Goal: Check status: Check status

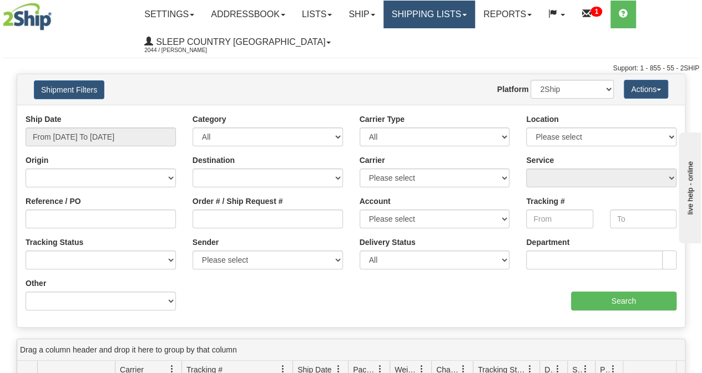
click at [416, 9] on link "Shipping lists" at bounding box center [429, 15] width 92 height 28
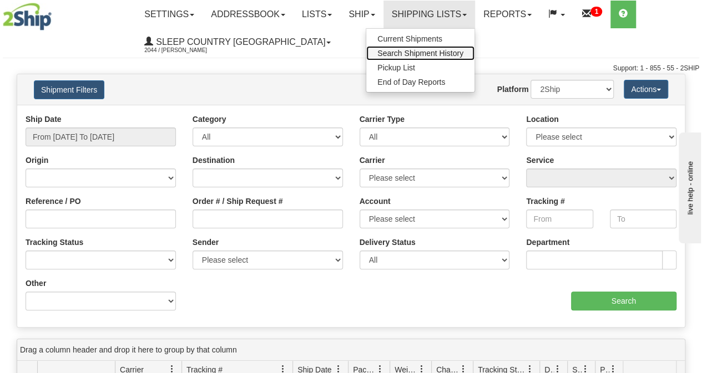
click at [423, 53] on span "Search Shipment History" at bounding box center [420, 53] width 86 height 9
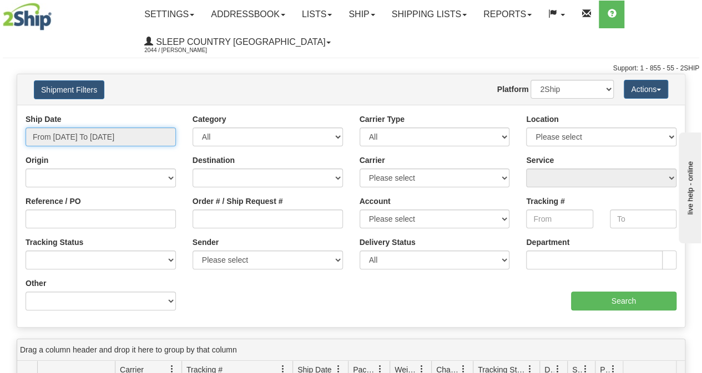
click at [104, 136] on input "From 10/12/2025 To 10/13/2025" at bounding box center [101, 137] width 150 height 19
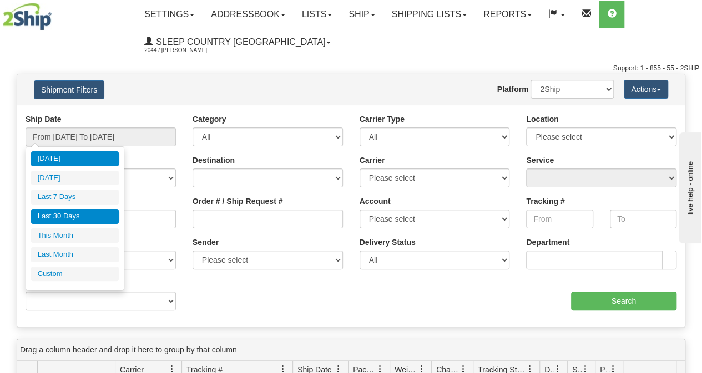
click at [70, 214] on li "Last 30 Days" at bounding box center [75, 216] width 89 height 15
type input "From 09/14/2025 To 10/13/2025"
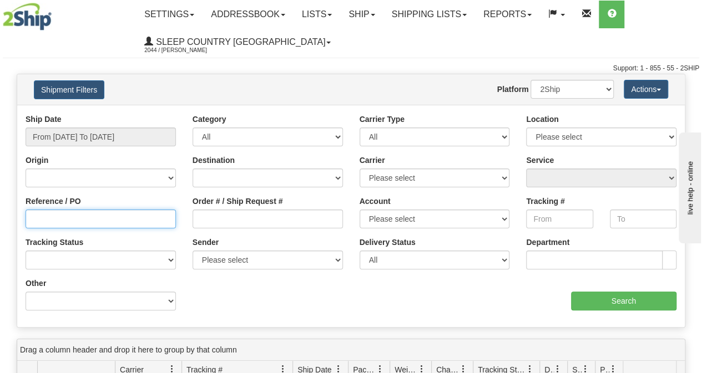
click at [60, 216] on input "Reference / PO" at bounding box center [101, 219] width 150 height 19
paste input "9000I117896"
type input "9000I117896"
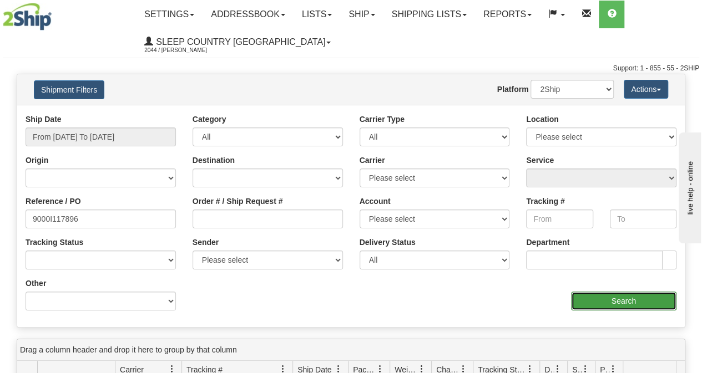
click at [590, 304] on input "Search" at bounding box center [624, 301] width 106 height 19
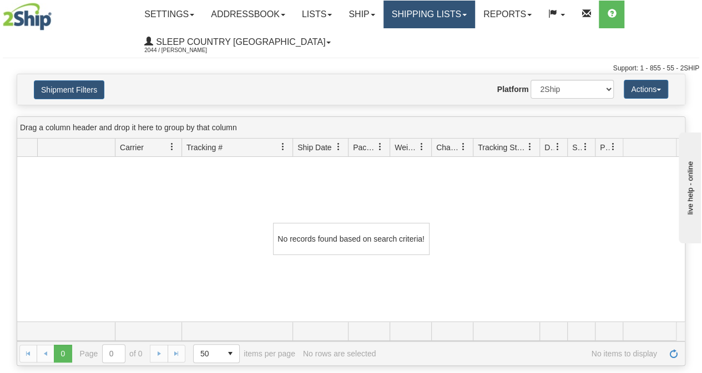
click at [442, 16] on link "Shipping lists" at bounding box center [429, 15] width 92 height 28
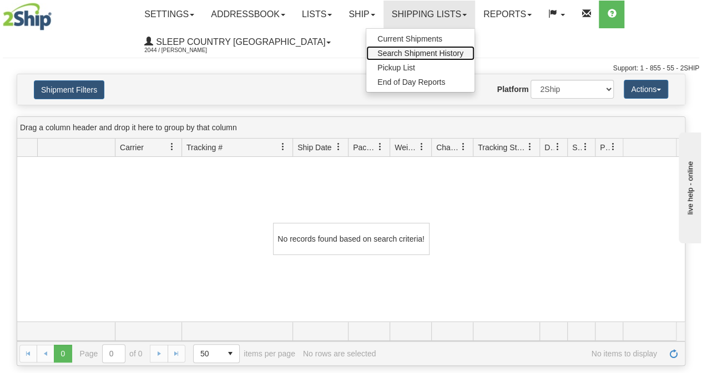
click at [434, 52] on span "Search Shipment History" at bounding box center [420, 53] width 86 height 9
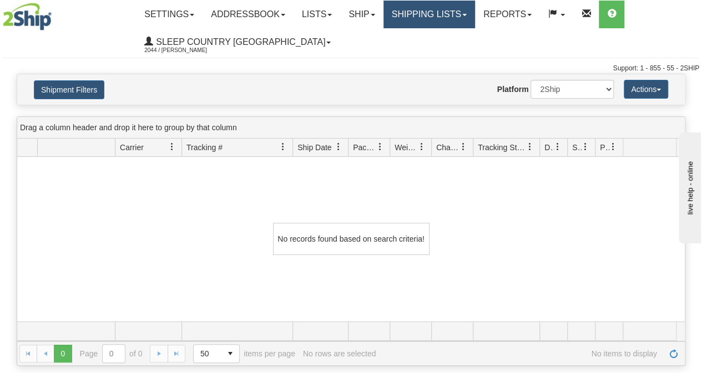
click at [434, 16] on link "Shipping lists" at bounding box center [429, 15] width 92 height 28
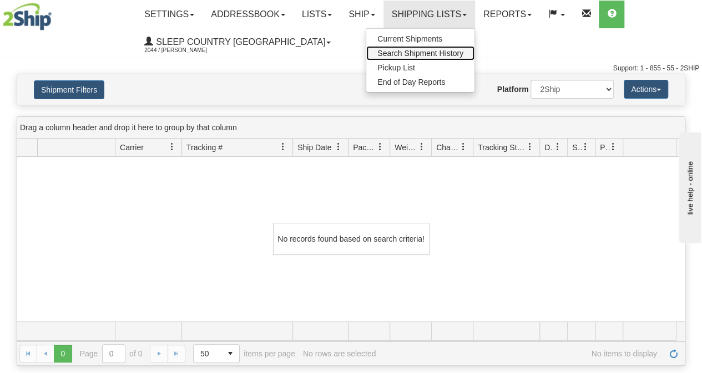
click at [425, 54] on span "Search Shipment History" at bounding box center [420, 53] width 86 height 9
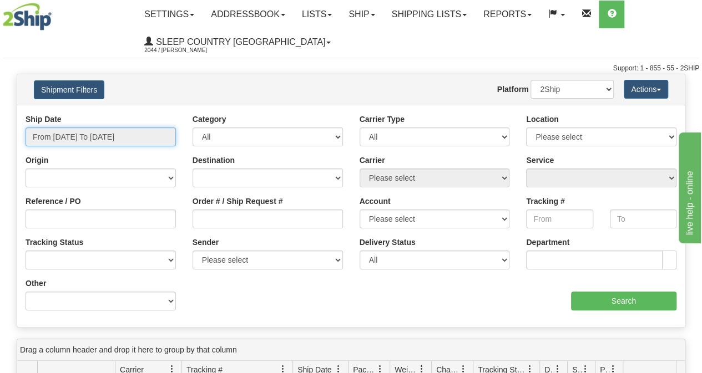
click at [98, 137] on input "From 10/12/2025 To 10/13/2025" at bounding box center [101, 137] width 150 height 19
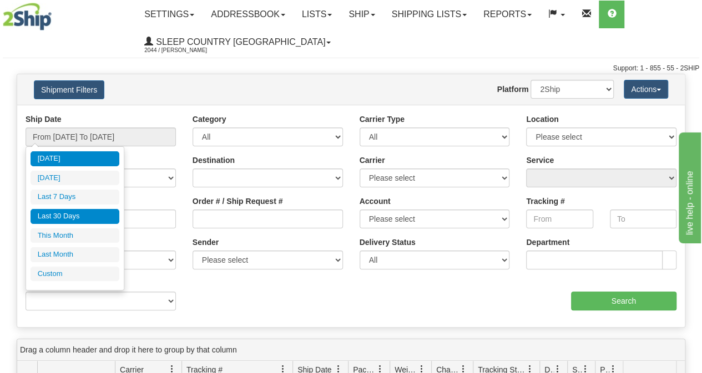
click at [57, 216] on li "Last 30 Days" at bounding box center [75, 216] width 89 height 15
type input "From 09/14/2025 To 10/13/2025"
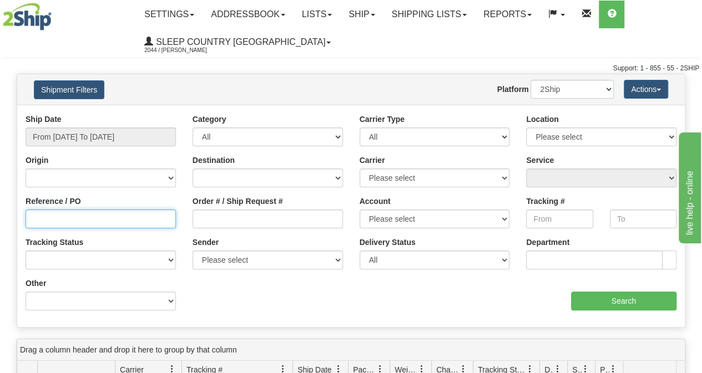
click at [47, 216] on input "Reference / PO" at bounding box center [101, 219] width 150 height 19
paste input "9000I112387"
type input "9000I112387"
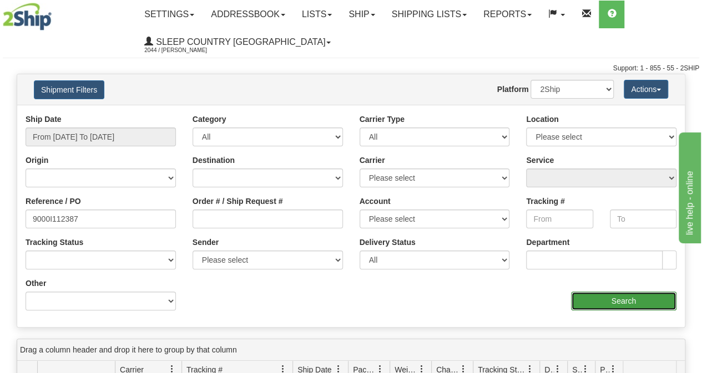
click at [606, 304] on input "Search" at bounding box center [624, 301] width 106 height 19
